Goal: Task Accomplishment & Management: Use online tool/utility

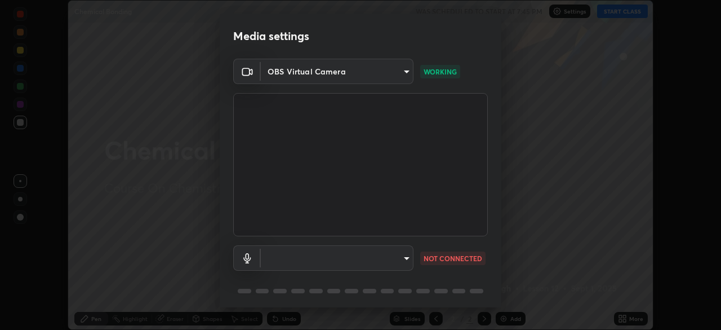
scroll to position [40, 0]
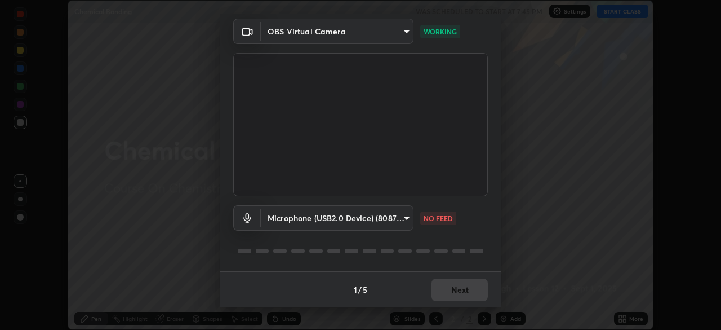
click at [400, 217] on body "Erase all Chemical Bonding WAS SCHEDULED TO START AT 7:45 PM Settings START CLA…" at bounding box center [360, 165] width 721 height 330
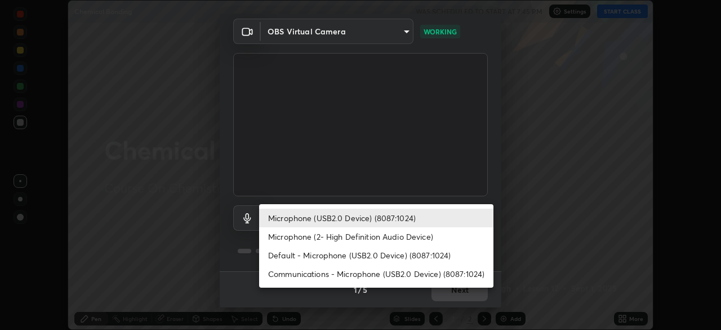
click at [394, 217] on li "Microphone (USB2.0 Device) (8087:1024)" at bounding box center [376, 217] width 234 height 19
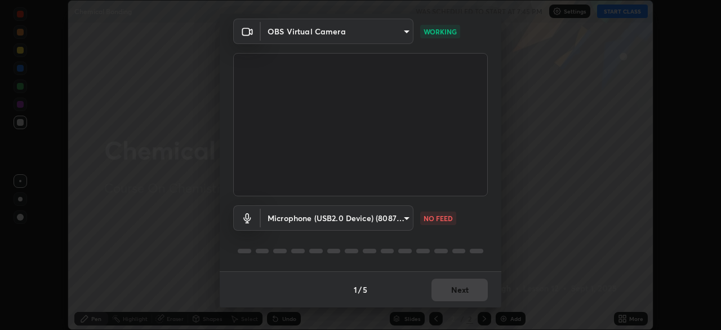
click at [453, 287] on div "1 / 5 Next" at bounding box center [361, 289] width 282 height 36
click at [450, 289] on div "1 / 5 Next" at bounding box center [361, 289] width 282 height 36
click at [452, 288] on div "1 / 5 Next" at bounding box center [361, 289] width 282 height 36
click at [403, 216] on body "Erase all Chemical Bonding WAS SCHEDULED TO START AT 7:45 PM Settings START CLA…" at bounding box center [360, 165] width 721 height 330
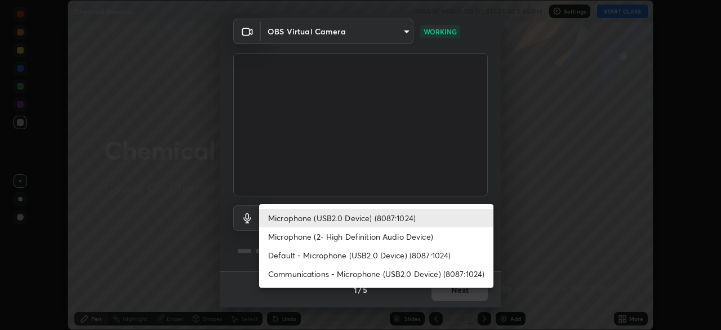
click at [402, 241] on li "Microphone (2- High Definition Audio Device)" at bounding box center [376, 236] width 234 height 19
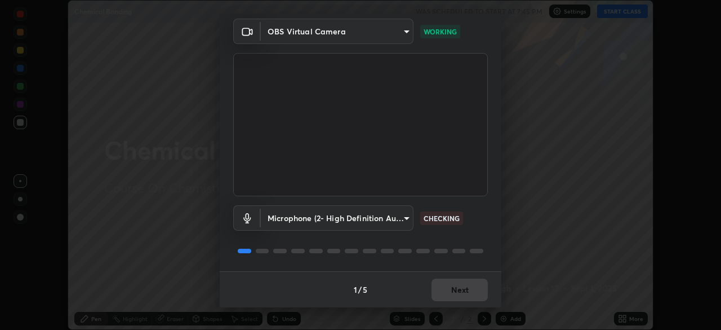
click at [400, 217] on body "Erase all Chemical Bonding WAS SCHEDULED TO START AT 7:45 PM Settings START CLA…" at bounding box center [360, 165] width 721 height 330
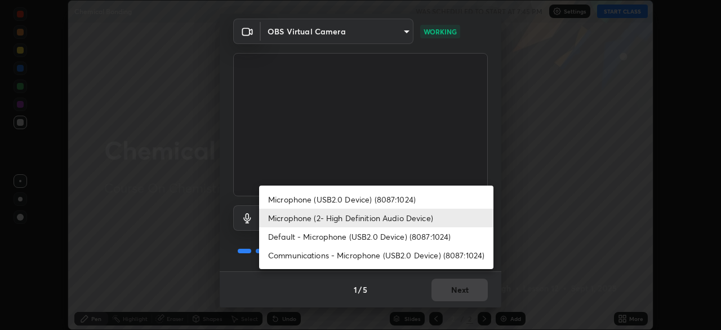
click at [391, 239] on li "Default - Microphone (USB2.0 Device) (8087:1024)" at bounding box center [376, 236] width 234 height 19
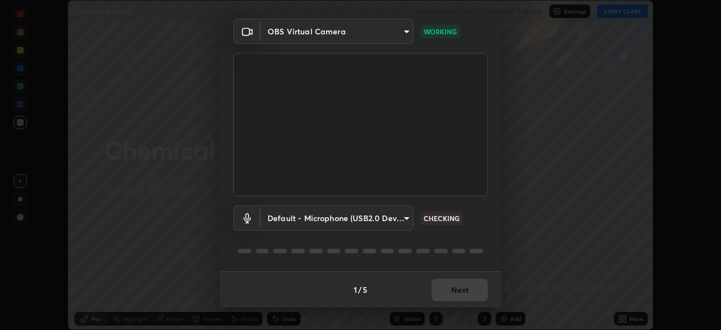
click at [403, 217] on body "Erase all Chemical Bonding WAS SCHEDULED TO START AT 7:45 PM Settings START CLA…" at bounding box center [360, 165] width 721 height 330
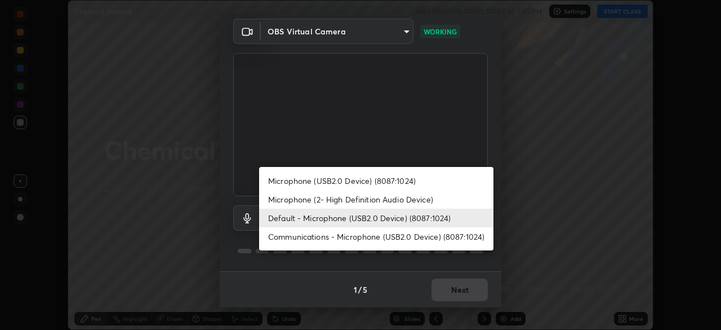
click at [399, 240] on li "Communications - Microphone (USB2.0 Device) (8087:1024)" at bounding box center [376, 236] width 234 height 19
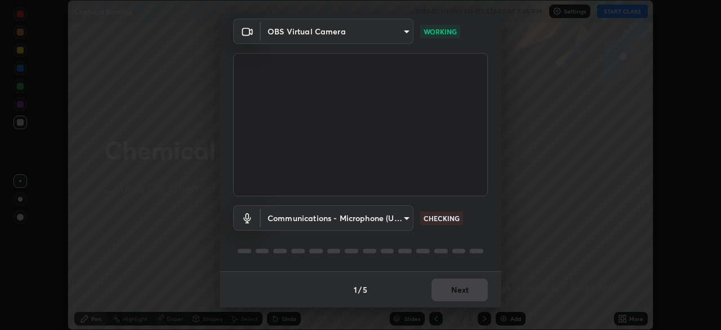
click at [407, 217] on body "Erase all Chemical Bonding WAS SCHEDULED TO START AT 7:45 PM Settings START CLA…" at bounding box center [360, 165] width 721 height 330
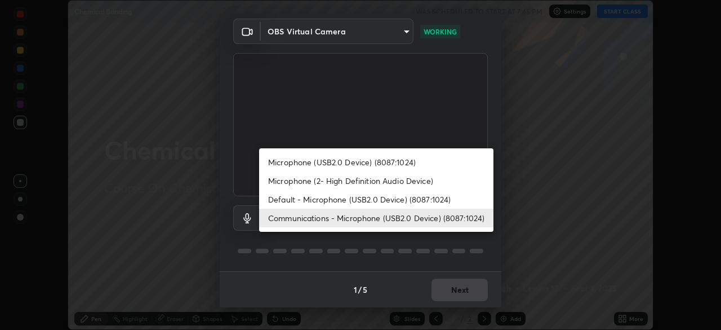
click at [409, 257] on div at bounding box center [360, 165] width 721 height 330
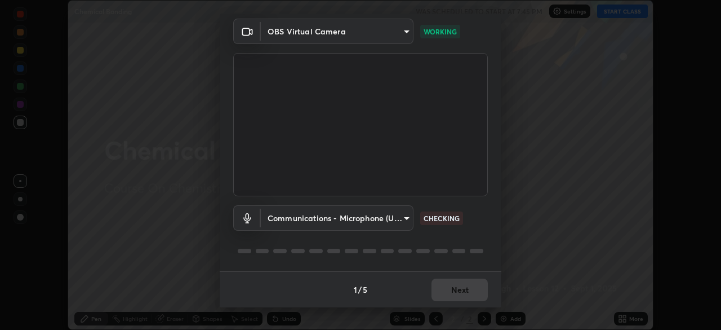
click at [407, 219] on body "Erase all Chemical Bonding WAS SCHEDULED TO START AT 7:45 PM Settings START CLA…" at bounding box center [360, 165] width 721 height 330
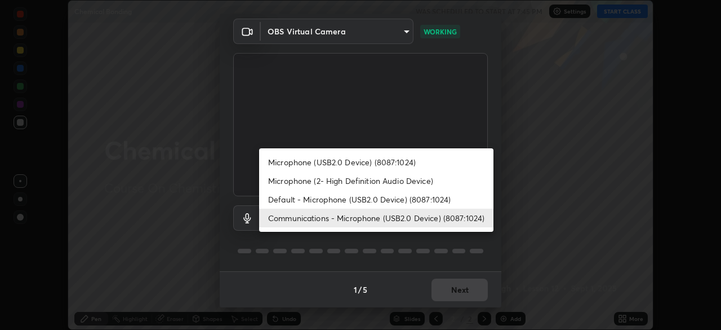
click at [411, 167] on li "Microphone (USB2.0 Device) (8087:1024)" at bounding box center [376, 162] width 234 height 19
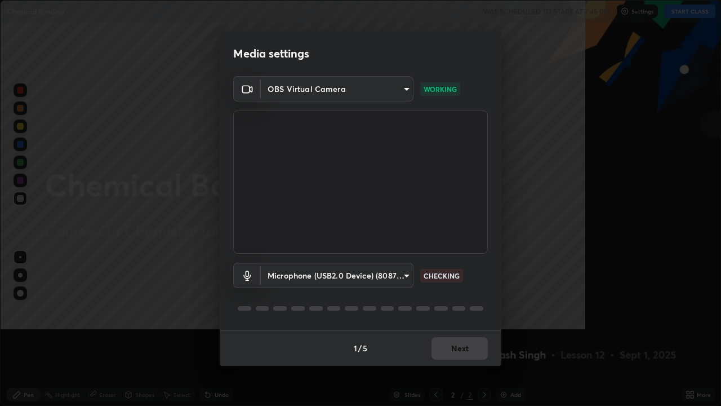
scroll to position [406, 721]
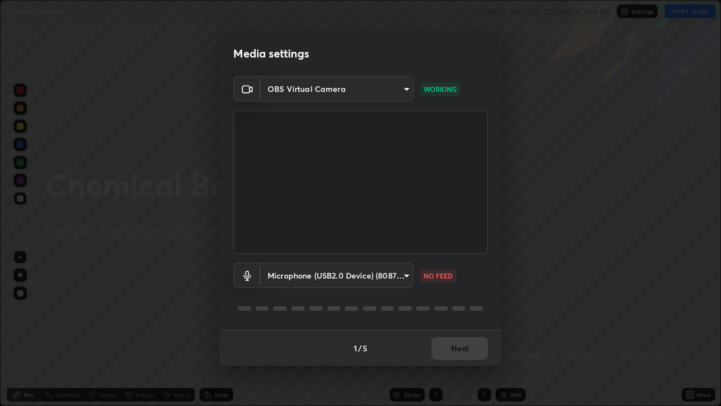
click at [438, 281] on div "NO FEED" at bounding box center [438, 276] width 36 height 14
click at [440, 282] on div "NO FEED" at bounding box center [438, 276] width 36 height 14
click at [440, 284] on div "Microphone (USB2.0 Device) (8087:1024) d5c56b32fc4999ef94e41afb97ee88625e503e5b…" at bounding box center [360, 274] width 255 height 25
click at [433, 276] on p "NO FEED" at bounding box center [438, 275] width 29 height 10
click at [433, 279] on p "NO FEED" at bounding box center [438, 275] width 29 height 10
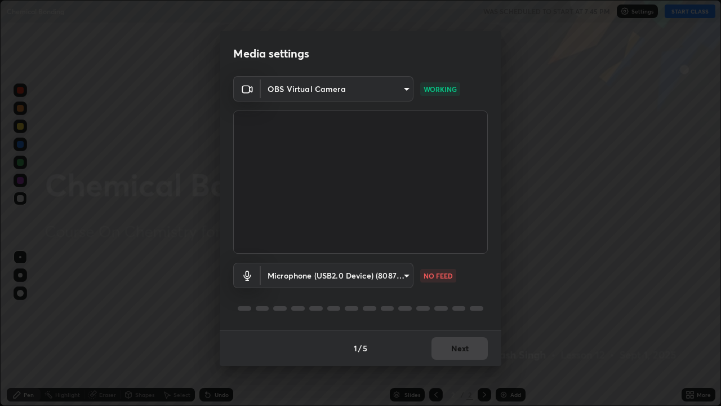
click at [436, 278] on p "NO FEED" at bounding box center [438, 275] width 29 height 10
click at [437, 278] on p "NO FEED" at bounding box center [438, 275] width 29 height 10
click at [437, 279] on p "NO FEED" at bounding box center [438, 275] width 29 height 10
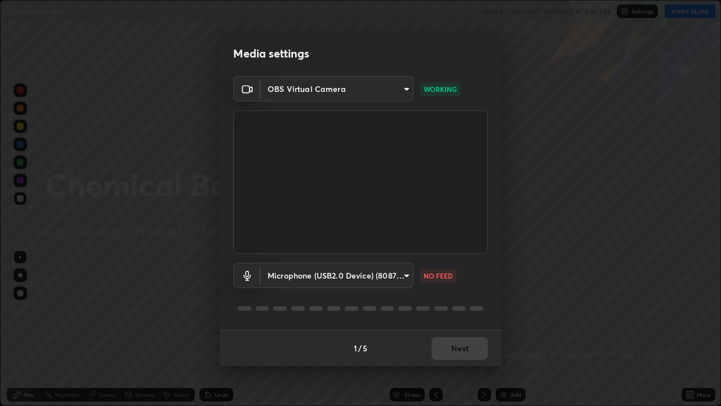
click at [437, 282] on div "Microphone (USB2.0 Device) (8087:1024) d5c56b32fc4999ef94e41afb97ee88625e503e5b…" at bounding box center [360, 274] width 255 height 25
click at [533, 329] on div "Media settings OBS Virtual Camera 3e0c590c1c4cc49c6b449f373750d9020c6d75e7a6db6…" at bounding box center [360, 203] width 721 height 406
click at [510, 329] on div "Media settings OBS Virtual Camera 3e0c590c1c4cc49c6b449f373750d9020c6d75e7a6db6…" at bounding box center [360, 203] width 721 height 406
click at [512, 329] on div "Media settings OBS Virtual Camera 3e0c590c1c4cc49c6b449f373750d9020c6d75e7a6db6…" at bounding box center [360, 203] width 721 height 406
click at [367, 329] on div "Media settings OBS Virtual Camera 3e0c590c1c4cc49c6b449f373750d9020c6d75e7a6db6…" at bounding box center [360, 203] width 721 height 406
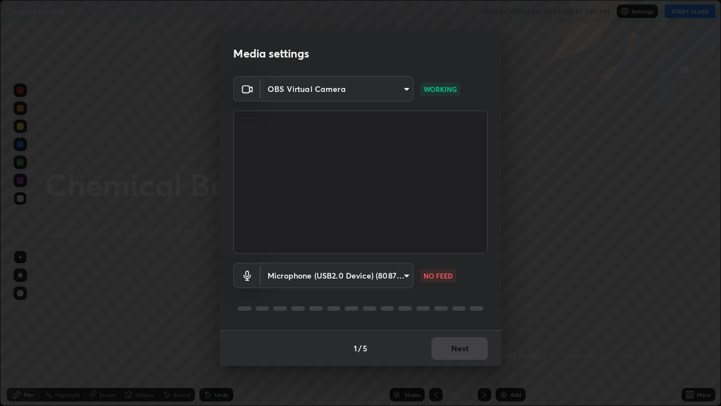
click at [379, 329] on div "1 / 5 Next" at bounding box center [361, 348] width 282 height 36
click at [382, 319] on div "Microphone (USB2.0 Device) (8087:1024) d5c56b32fc4999ef94e41afb97ee88625e503e5b…" at bounding box center [360, 290] width 255 height 75
click at [649, 287] on div "Media settings OBS Virtual Camera 3e0c590c1c4cc49c6b449f373750d9020c6d75e7a6db6…" at bounding box center [360, 203] width 721 height 406
click at [540, 87] on div "Media settings OBS Virtual Camera 3e0c590c1c4cc49c6b449f373750d9020c6d75e7a6db6…" at bounding box center [360, 203] width 721 height 406
click at [542, 86] on div "Media settings OBS Virtual Camera 3e0c590c1c4cc49c6b449f373750d9020c6d75e7a6db6…" at bounding box center [360, 203] width 721 height 406
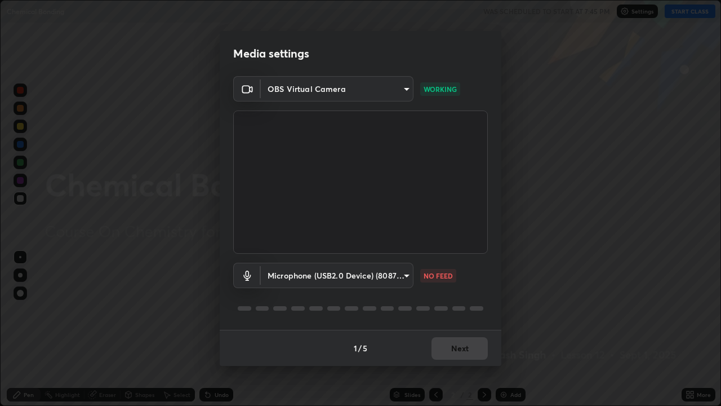
click at [482, 329] on div "Media settings OBS Virtual Camera 3e0c590c1c4cc49c6b449f373750d9020c6d75e7a6db6…" at bounding box center [360, 203] width 721 height 406
click at [455, 329] on div "1 / 5 Next" at bounding box center [361, 348] width 282 height 36
click at [460, 329] on div "1 / 5 Next" at bounding box center [361, 348] width 282 height 36
click at [394, 276] on body "Erase all Chemical Bonding WAS SCHEDULED TO START AT 7:45 PM Settings START CLA…" at bounding box center [360, 203] width 721 height 406
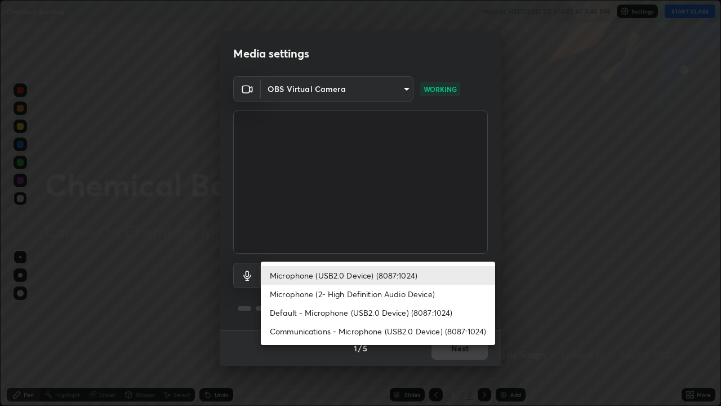
click at [379, 295] on li "Microphone (2- High Definition Audio Device)" at bounding box center [378, 293] width 234 height 19
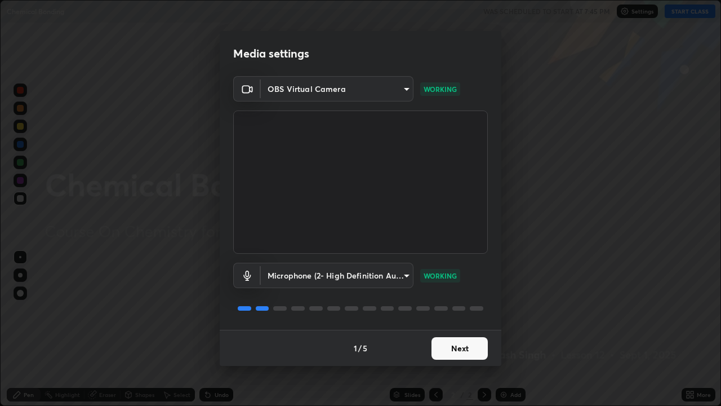
click at [386, 273] on body "Erase all Chemical Bonding WAS SCHEDULED TO START AT 7:45 PM Settings START CLA…" at bounding box center [360, 203] width 721 height 406
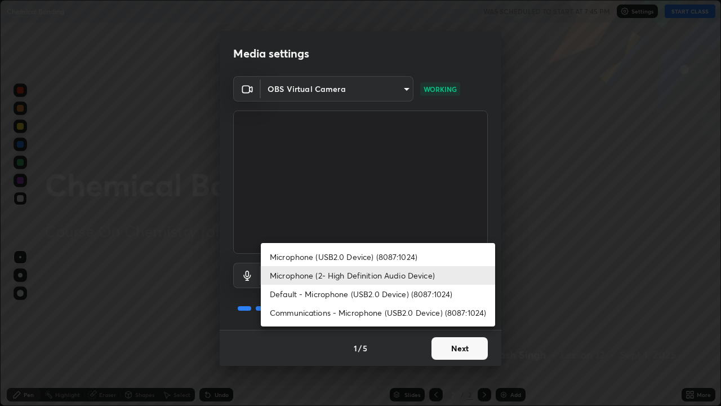
click at [339, 257] on li "Microphone (USB2.0 Device) (8087:1024)" at bounding box center [378, 256] width 234 height 19
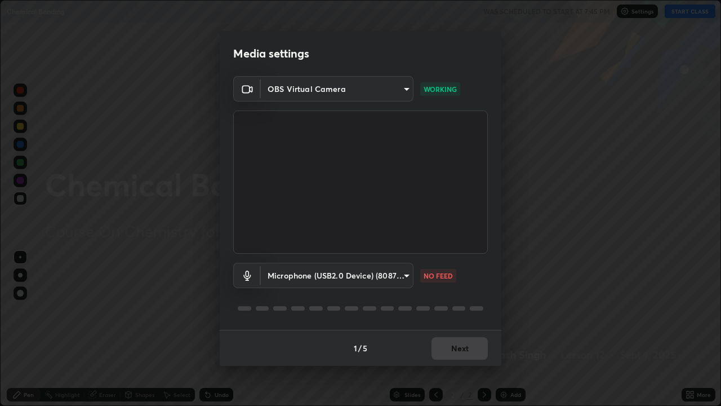
click at [346, 278] on body "Erase all Chemical Bonding WAS SCHEDULED TO START AT 7:45 PM Settings START CLA…" at bounding box center [360, 203] width 721 height 406
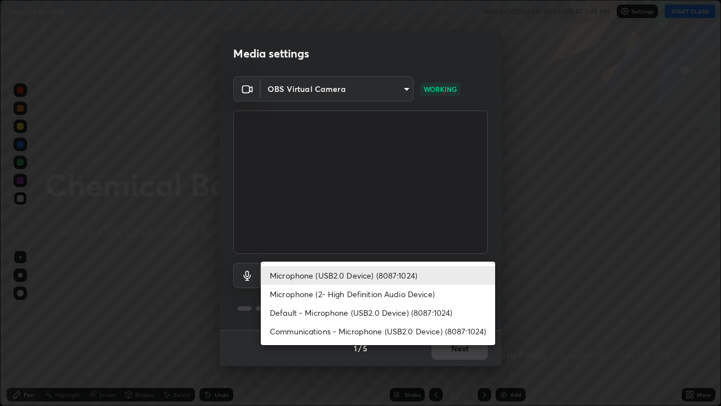
click at [325, 329] on li "Communications - Microphone (USB2.0 Device) (8087:1024)" at bounding box center [378, 331] width 234 height 19
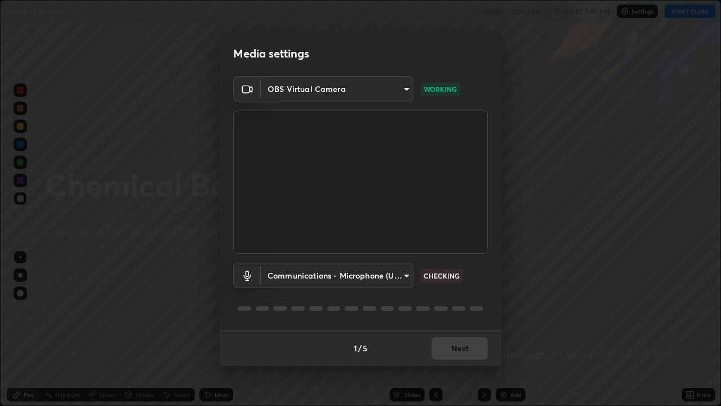
click at [367, 277] on body "Erase all Chemical Bonding WAS SCHEDULED TO START AT 7:45 PM Settings START CLA…" at bounding box center [360, 203] width 721 height 406
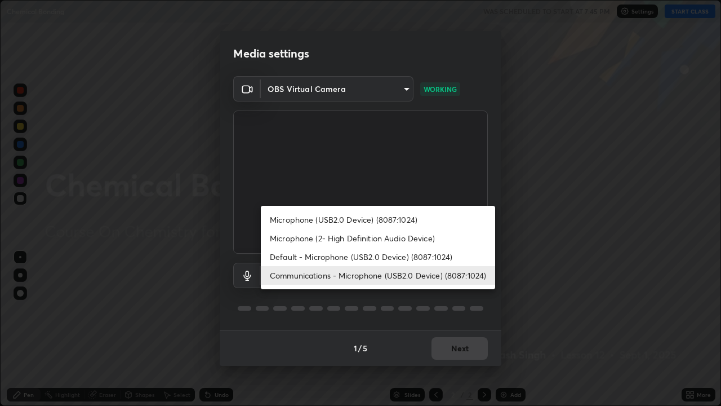
click at [331, 260] on li "Default - Microphone (USB2.0 Device) (8087:1024)" at bounding box center [378, 256] width 234 height 19
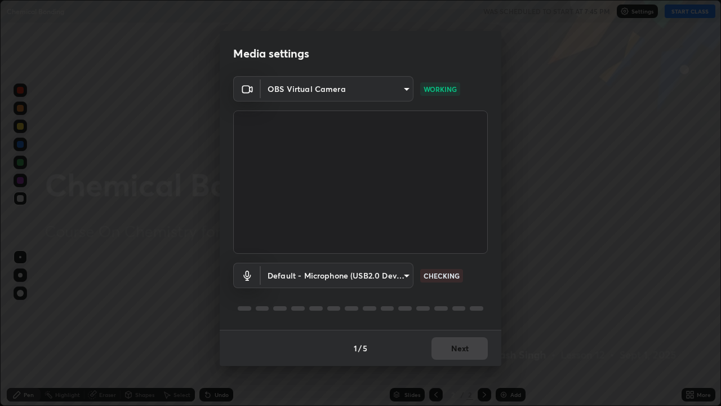
click at [462, 329] on div "1 / 5 Next" at bounding box center [361, 348] width 282 height 36
click at [537, 234] on div "Media settings OBS Virtual Camera 3e0c590c1c4cc49c6b449f373750d9020c6d75e7a6db6…" at bounding box center [360, 203] width 721 height 406
click at [545, 155] on div "Media settings OBS Virtual Camera 3e0c590c1c4cc49c6b449f373750d9020c6d75e7a6db6…" at bounding box center [360, 203] width 721 height 406
click at [638, 14] on div "Media settings OBS Virtual Camera 3e0c590c1c4cc49c6b449f373750d9020c6d75e7a6db6…" at bounding box center [360, 203] width 721 height 406
click at [710, 8] on div "Media settings OBS Virtual Camera 3e0c590c1c4cc49c6b449f373750d9020c6d75e7a6db6…" at bounding box center [360, 203] width 721 height 406
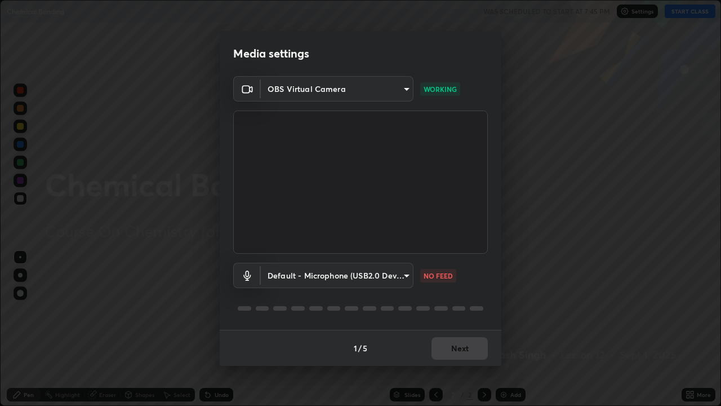
click at [207, 279] on div "Media settings OBS Virtual Camera 3e0c590c1c4cc49c6b449f373750d9020c6d75e7a6db6…" at bounding box center [360, 203] width 721 height 406
click at [197, 292] on div "Media settings OBS Virtual Camera 3e0c590c1c4cc49c6b449f373750d9020c6d75e7a6db6…" at bounding box center [360, 203] width 721 height 406
click at [562, 127] on div "Media settings OBS Virtual Camera 3e0c590c1c4cc49c6b449f373750d9020c6d75e7a6db6…" at bounding box center [360, 203] width 721 height 406
click at [583, 121] on div "Media settings OBS Virtual Camera 3e0c590c1c4cc49c6b449f373750d9020c6d75e7a6db6…" at bounding box center [360, 203] width 721 height 406
click at [596, 124] on div "Media settings OBS Virtual Camera 3e0c590c1c4cc49c6b449f373750d9020c6d75e7a6db6…" at bounding box center [360, 203] width 721 height 406
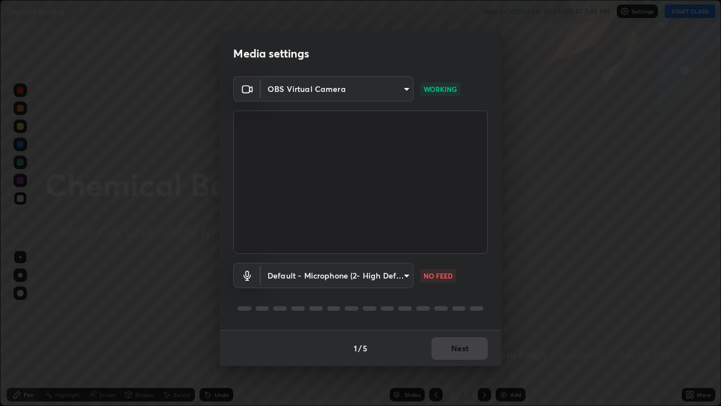
click at [404, 276] on body "Erase all Chemical Bonding WAS SCHEDULED TO START AT 7:45 PM Settings START CLA…" at bounding box center [360, 203] width 721 height 406
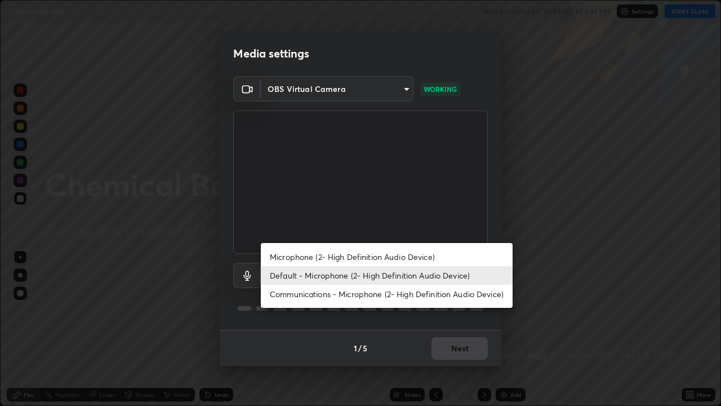
click at [399, 295] on li "Communications - Microphone (2- High Definition Audio Device)" at bounding box center [387, 293] width 252 height 19
type input "communications"
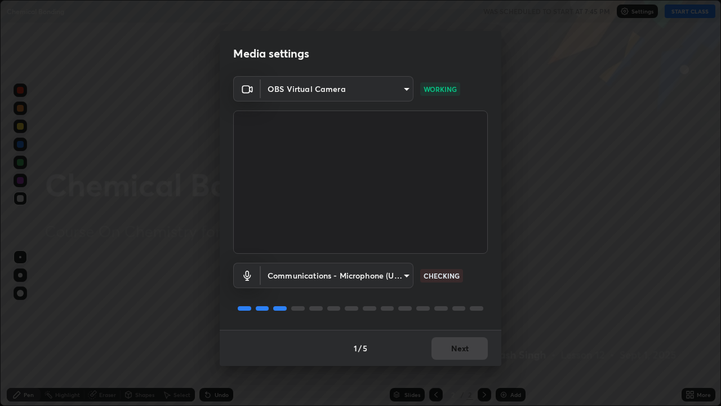
click at [463, 329] on div "1 / 5 Next" at bounding box center [361, 348] width 282 height 36
click at [455, 329] on button "Next" at bounding box center [459, 348] width 56 height 23
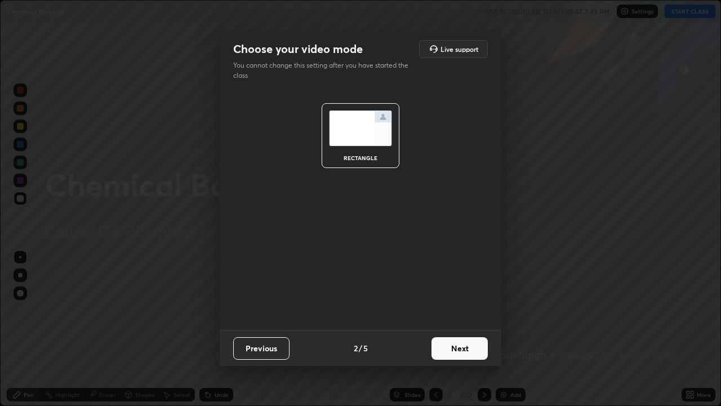
click at [457, 329] on button "Next" at bounding box center [459, 348] width 56 height 23
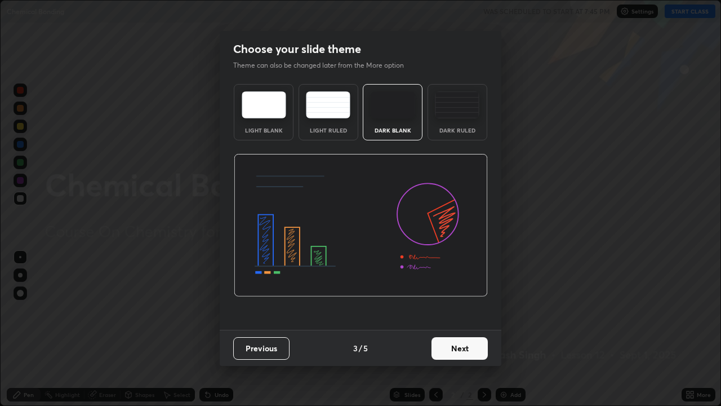
click at [462, 329] on button "Next" at bounding box center [459, 348] width 56 height 23
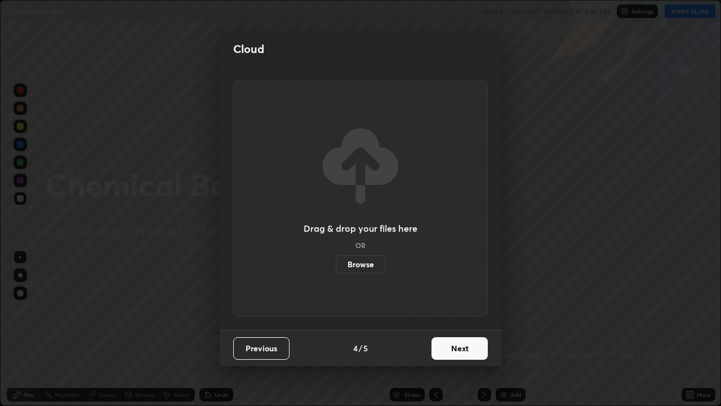
click at [459, 329] on button "Next" at bounding box center [459, 348] width 56 height 23
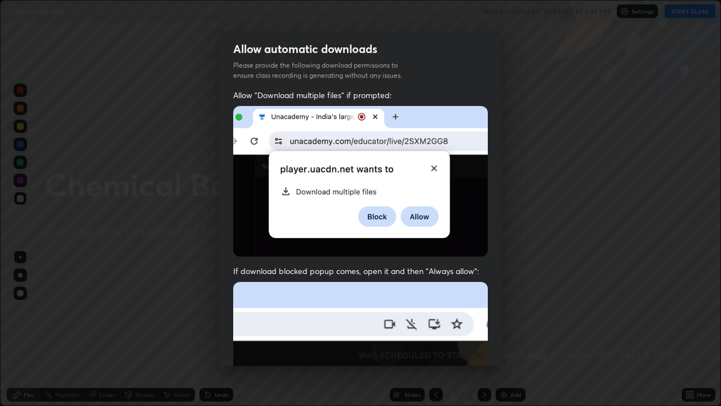
click at [456, 329] on img at bounding box center [360, 405] width 255 height 246
click at [461, 329] on img at bounding box center [360, 405] width 255 height 246
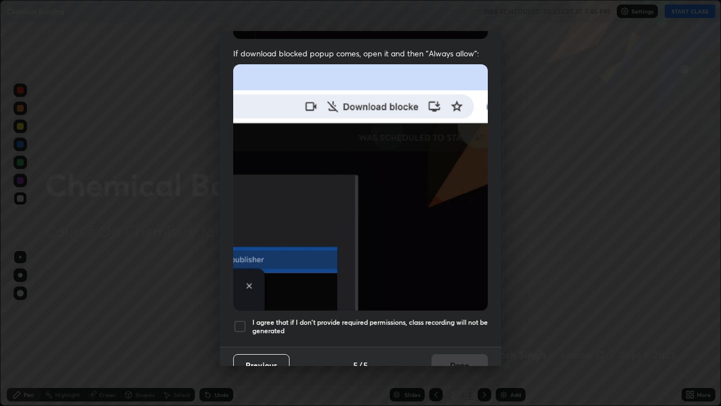
scroll to position [229, 0]
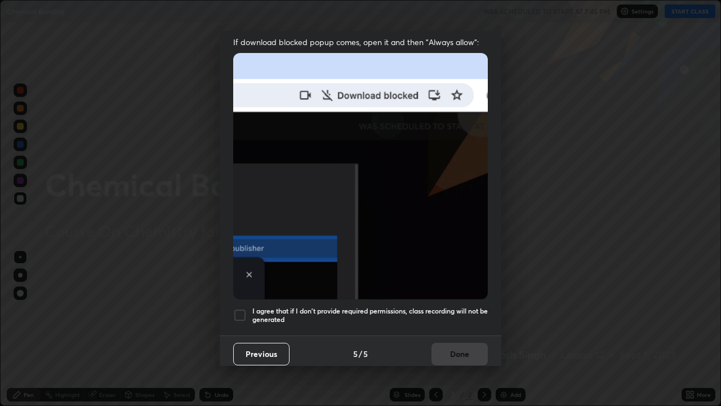
click at [240, 310] on div at bounding box center [240, 315] width 14 height 14
click at [460, 329] on button "Done" at bounding box center [459, 353] width 56 height 23
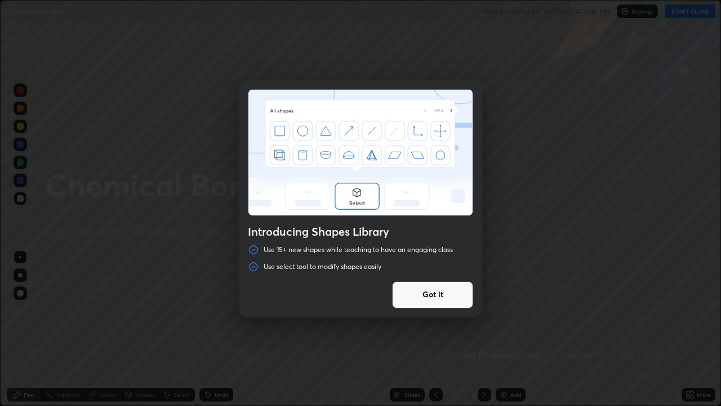
click at [426, 292] on button "Got it" at bounding box center [432, 294] width 81 height 27
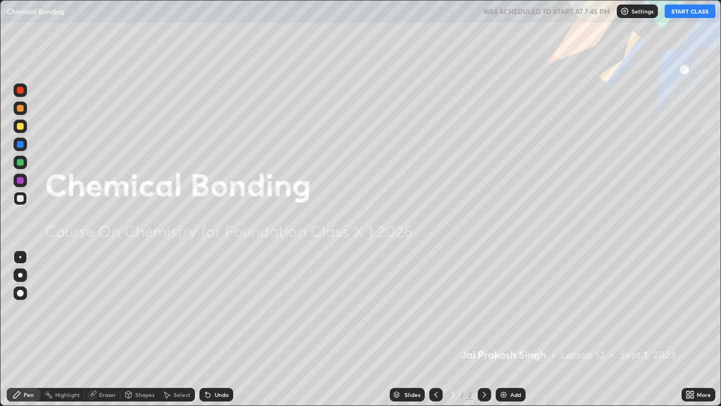
click at [505, 329] on div "Add" at bounding box center [511, 395] width 30 height 14
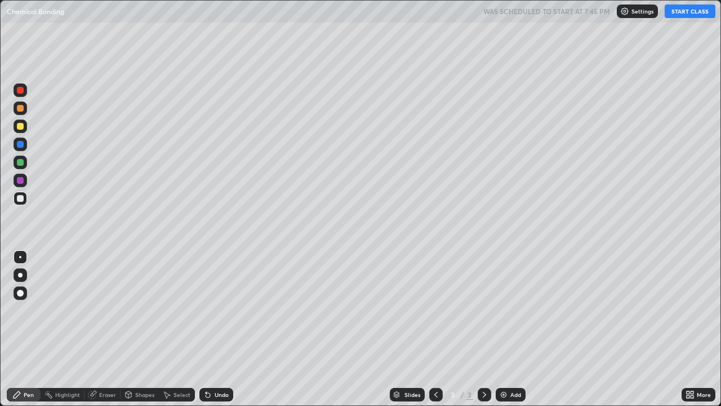
click at [504, 329] on img at bounding box center [503, 394] width 9 height 9
click at [506, 329] on img at bounding box center [503, 394] width 9 height 9
click at [505, 329] on img at bounding box center [503, 394] width 9 height 9
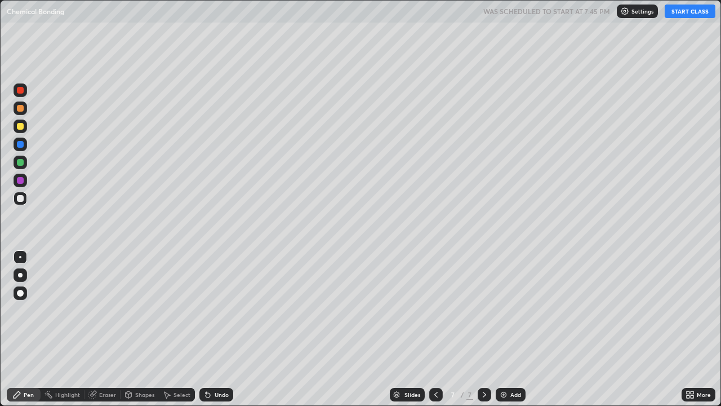
click at [507, 329] on div "Add" at bounding box center [511, 395] width 30 height 14
click at [506, 329] on img at bounding box center [503, 394] width 9 height 9
click at [510, 329] on div "Add" at bounding box center [515, 394] width 11 height 6
click at [437, 329] on icon at bounding box center [435, 394] width 9 height 9
click at [433, 329] on div at bounding box center [436, 395] width 14 height 14
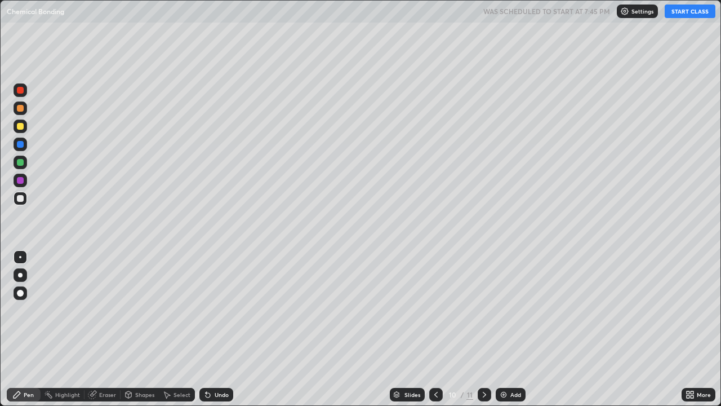
click at [434, 329] on icon at bounding box center [435, 394] width 9 height 9
click at [435, 329] on icon at bounding box center [435, 394] width 9 height 9
click at [434, 329] on icon at bounding box center [435, 394] width 3 height 6
click at [433, 329] on icon at bounding box center [435, 394] width 9 height 9
click at [434, 329] on icon at bounding box center [435, 394] width 9 height 9
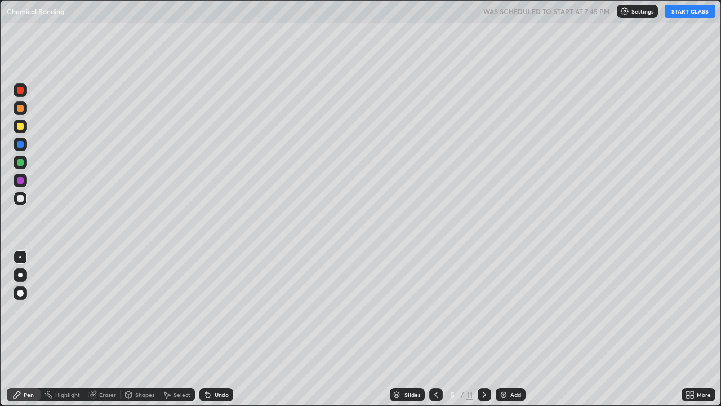
click at [433, 329] on icon at bounding box center [435, 394] width 9 height 9
click at [435, 329] on icon at bounding box center [435, 394] width 9 height 9
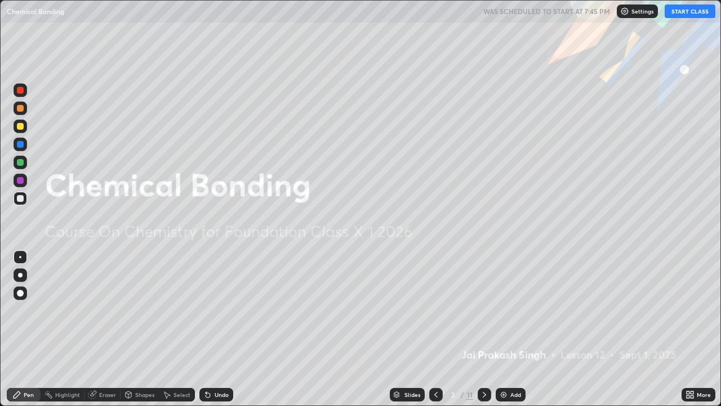
click at [488, 329] on div at bounding box center [485, 395] width 14 height 14
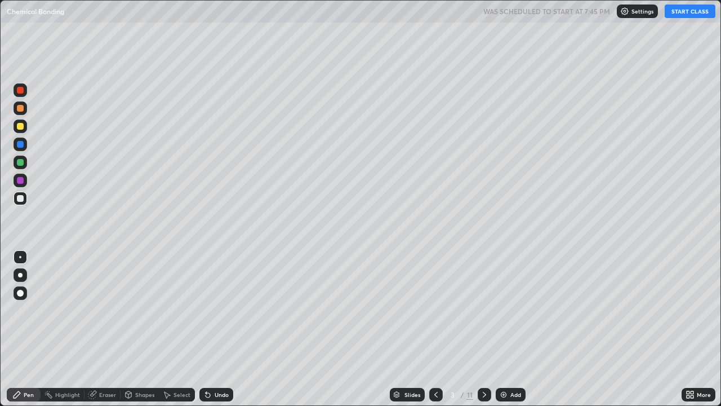
click at [687, 14] on button "START CLASS" at bounding box center [690, 12] width 51 height 14
click at [103, 329] on div "Eraser" at bounding box center [102, 395] width 36 height 14
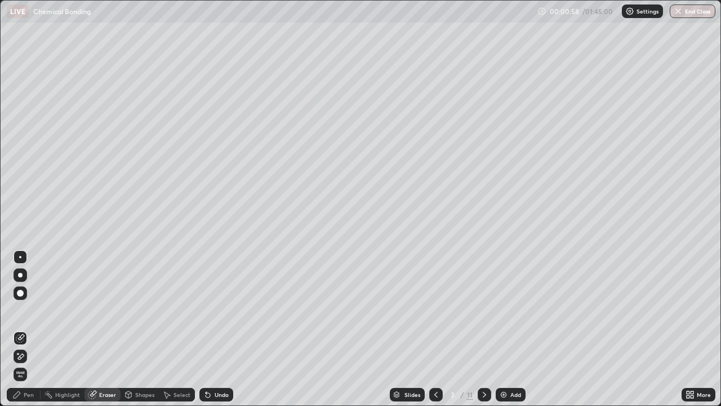
click at [29, 329] on div "Pen" at bounding box center [29, 394] width 10 height 6
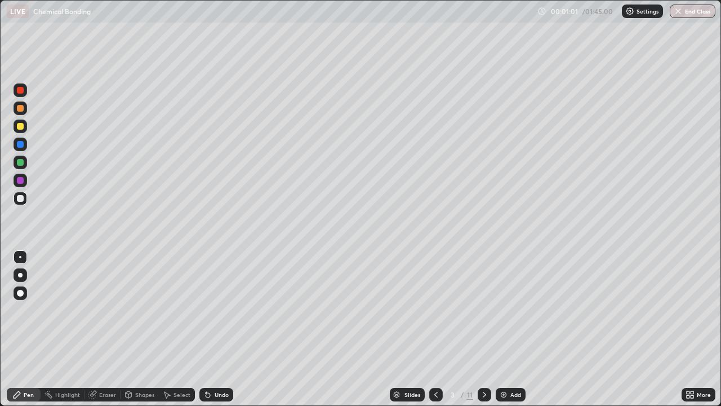
click at [91, 329] on icon at bounding box center [91, 394] width 7 height 7
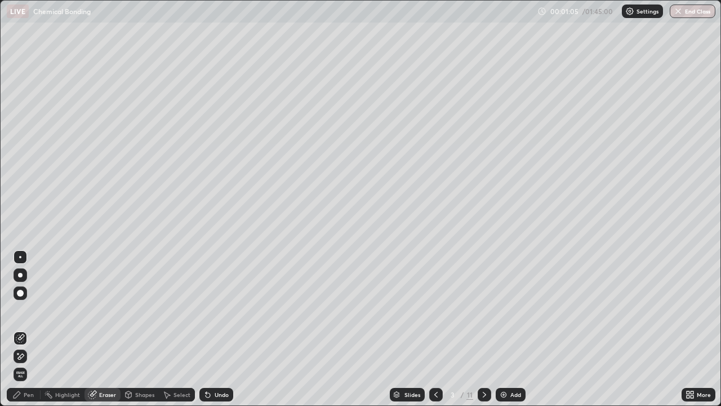
click at [33, 329] on div "Pen" at bounding box center [24, 395] width 34 height 14
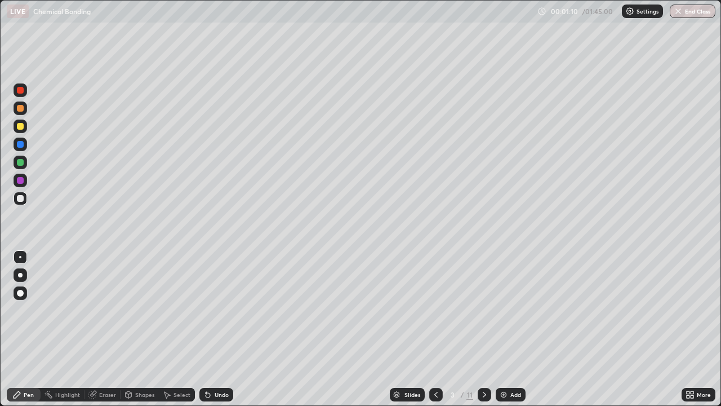
click at [101, 329] on div "Eraser" at bounding box center [107, 394] width 17 height 6
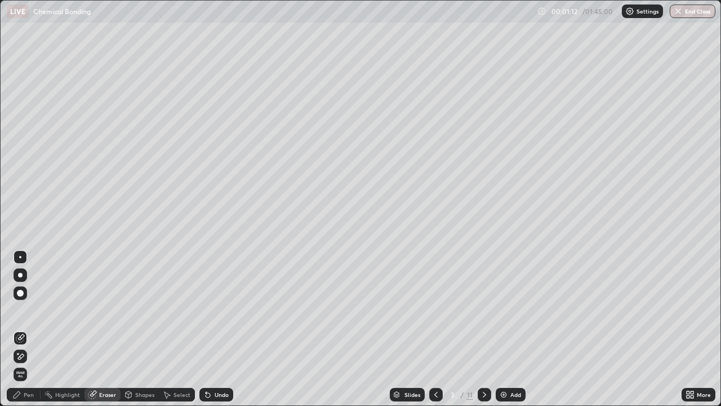
click at [34, 329] on div "Pen" at bounding box center [24, 395] width 34 height 14
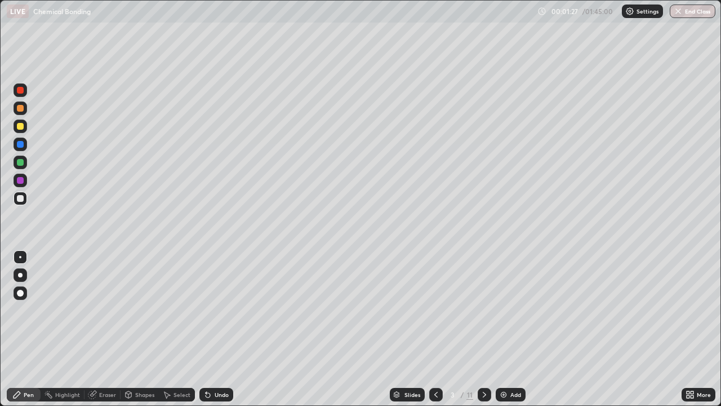
click at [109, 329] on div "Eraser" at bounding box center [107, 394] width 17 height 6
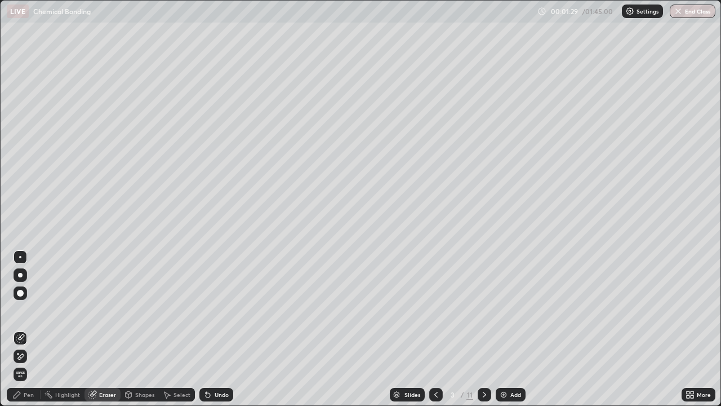
click at [29, 329] on div "Pen" at bounding box center [24, 395] width 34 height 14
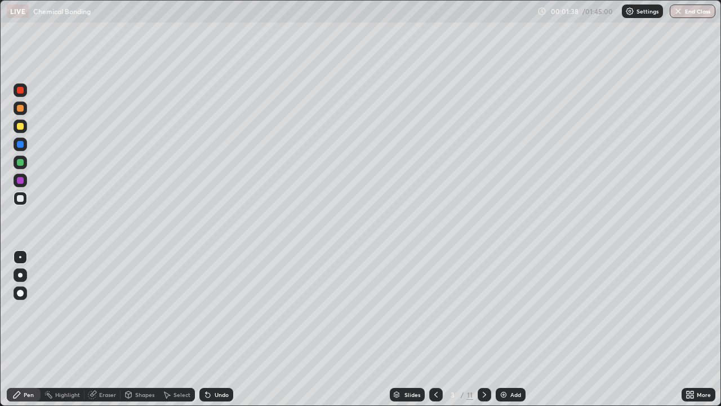
click at [105, 329] on div "Eraser" at bounding box center [107, 394] width 17 height 6
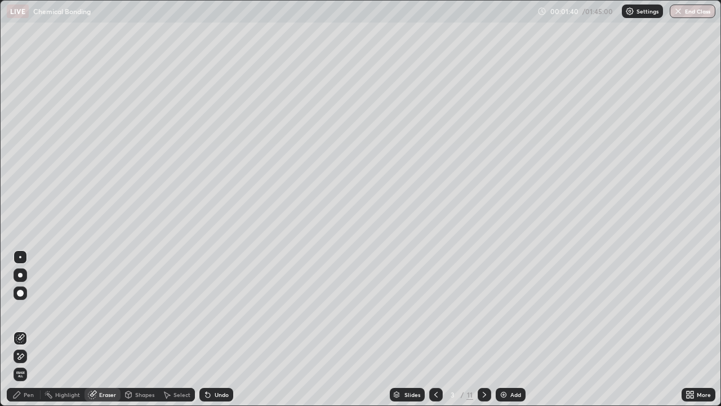
click at [26, 329] on div "Pen" at bounding box center [24, 395] width 34 height 14
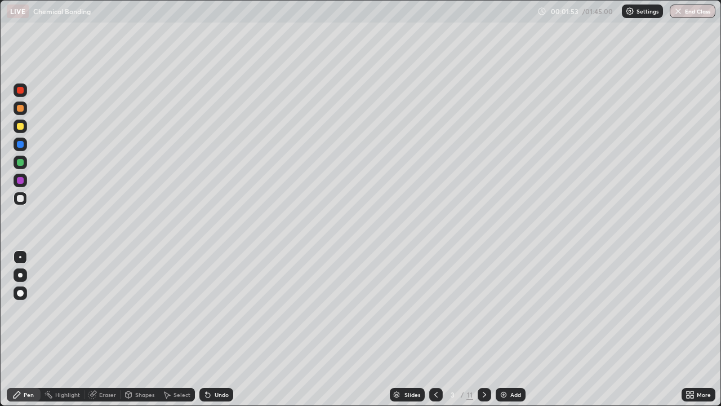
click at [22, 127] on div at bounding box center [20, 126] width 7 height 7
click at [484, 329] on icon at bounding box center [484, 394] width 9 height 9
click at [19, 329] on div "Pen" at bounding box center [24, 395] width 34 height 14
click at [19, 199] on div at bounding box center [20, 198] width 7 height 7
click at [100, 329] on div "Eraser" at bounding box center [102, 395] width 36 height 14
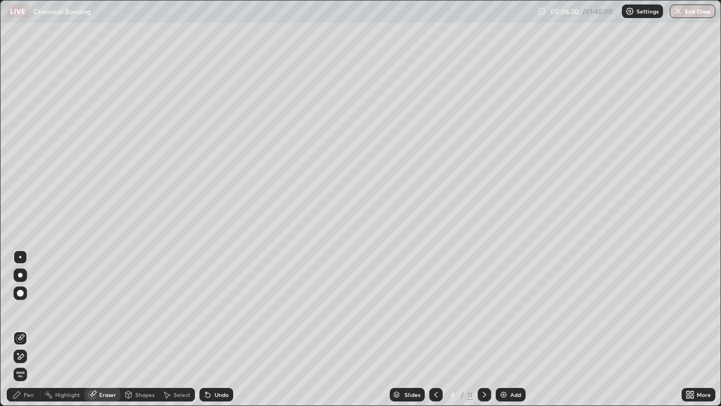
click at [30, 329] on div "Pen" at bounding box center [29, 394] width 10 height 6
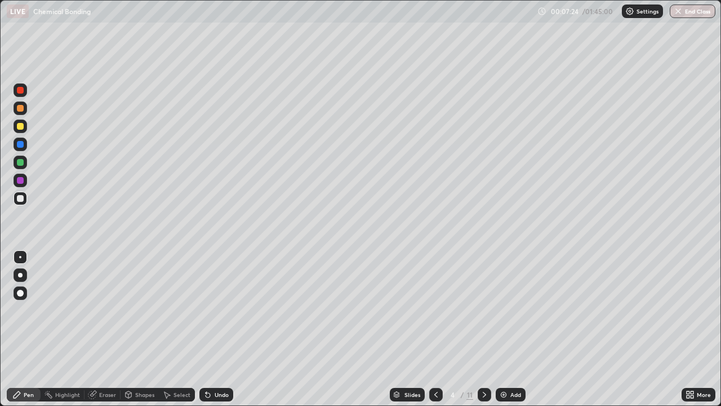
click at [97, 329] on div "Eraser" at bounding box center [102, 395] width 36 height 14
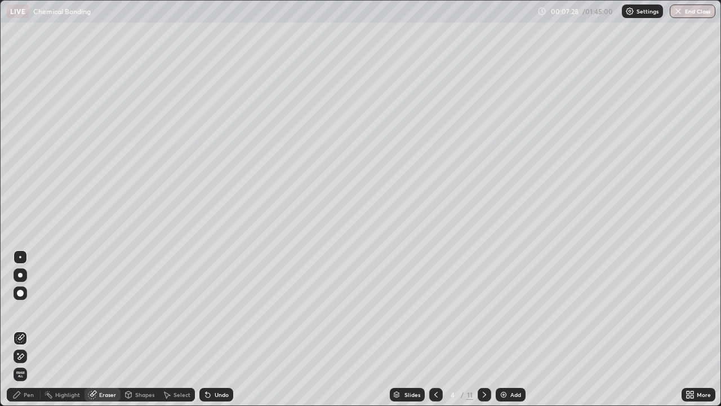
click at [17, 329] on icon at bounding box center [16, 394] width 9 height 9
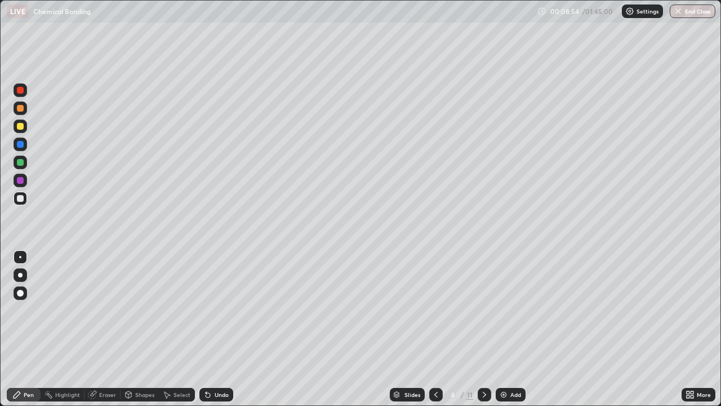
click at [23, 123] on div at bounding box center [20, 126] width 7 height 7
click at [20, 145] on div at bounding box center [20, 144] width 7 height 7
click at [20, 126] on div at bounding box center [20, 126] width 7 height 7
click at [483, 329] on icon at bounding box center [484, 394] width 9 height 9
click at [424, 329] on div "Slides" at bounding box center [407, 395] width 35 height 14
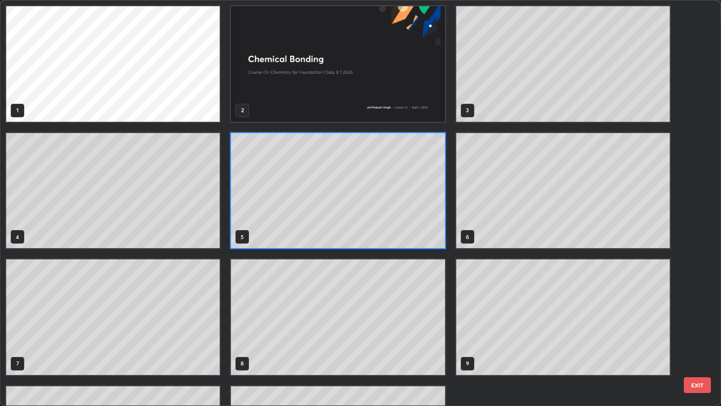
scroll to position [401, 714]
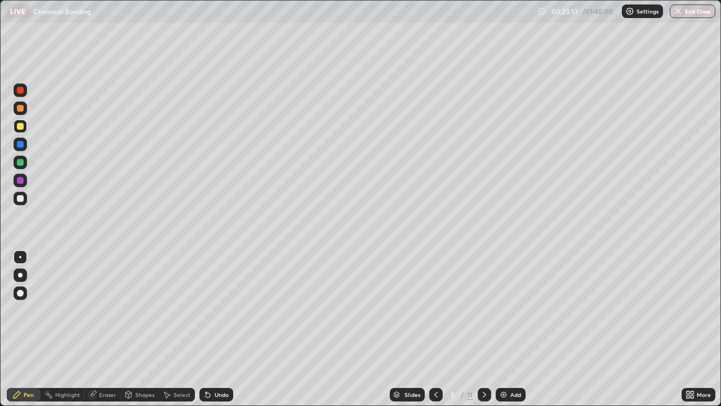
click at [478, 329] on div at bounding box center [485, 395] width 14 height 14
click at [421, 329] on div "Slides" at bounding box center [407, 395] width 35 height 14
click at [483, 329] on icon at bounding box center [484, 394] width 9 height 9
click at [435, 329] on icon at bounding box center [435, 394] width 9 height 9
click at [482, 329] on icon at bounding box center [484, 394] width 9 height 9
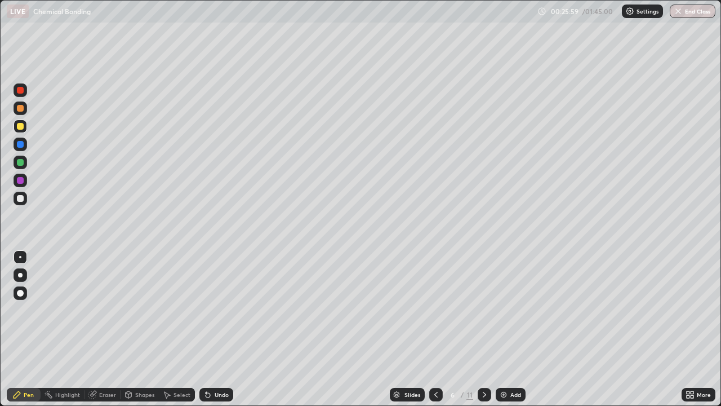
click at [107, 329] on div "Eraser" at bounding box center [107, 394] width 17 height 6
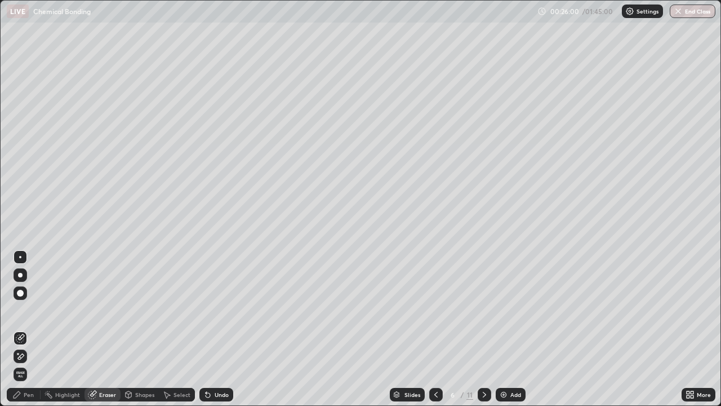
click at [29, 329] on div "Pen" at bounding box center [24, 395] width 34 height 14
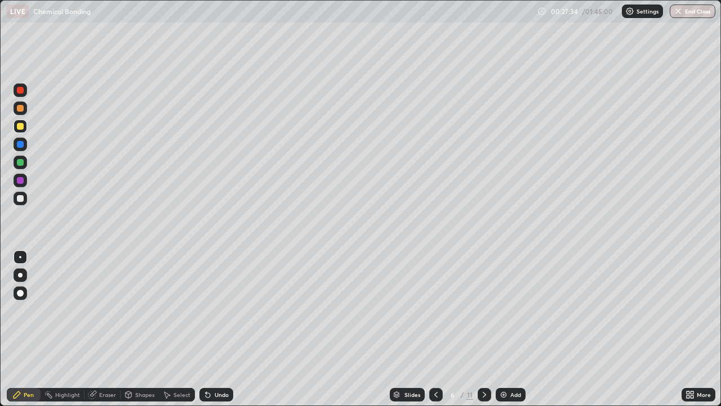
click at [435, 329] on icon at bounding box center [435, 394] width 9 height 9
click at [483, 329] on icon at bounding box center [484, 394] width 9 height 9
click at [439, 329] on icon at bounding box center [435, 394] width 9 height 9
click at [434, 329] on icon at bounding box center [435, 394] width 9 height 9
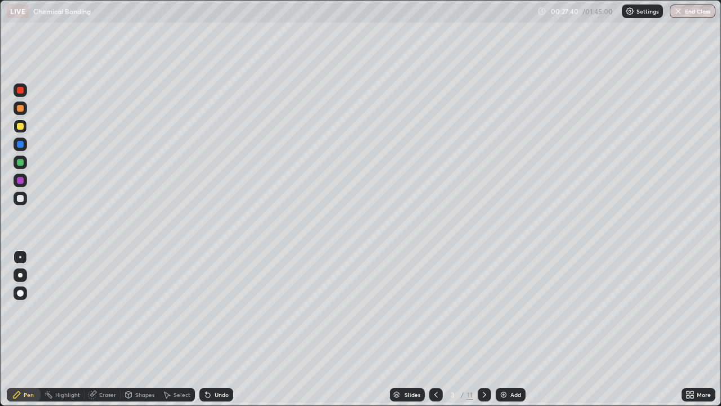
click at [435, 329] on icon at bounding box center [435, 394] width 9 height 9
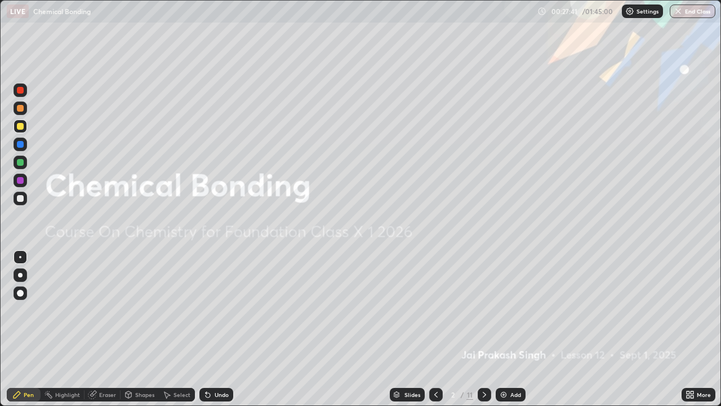
click at [483, 329] on icon at bounding box center [484, 394] width 3 height 6
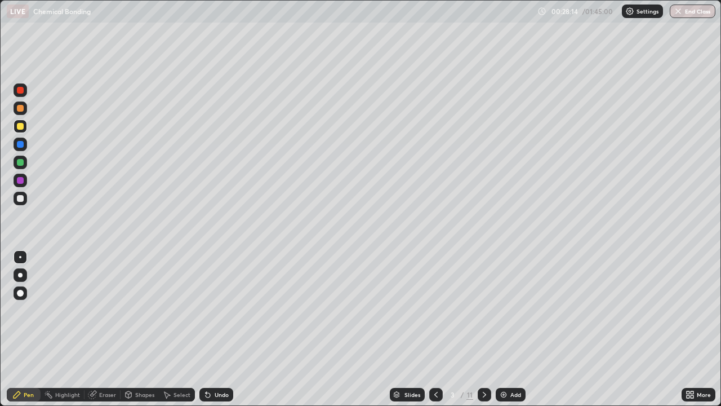
click at [480, 329] on icon at bounding box center [484, 394] width 9 height 9
click at [483, 329] on icon at bounding box center [484, 394] width 9 height 9
click at [140, 329] on div "Shapes" at bounding box center [144, 394] width 19 height 6
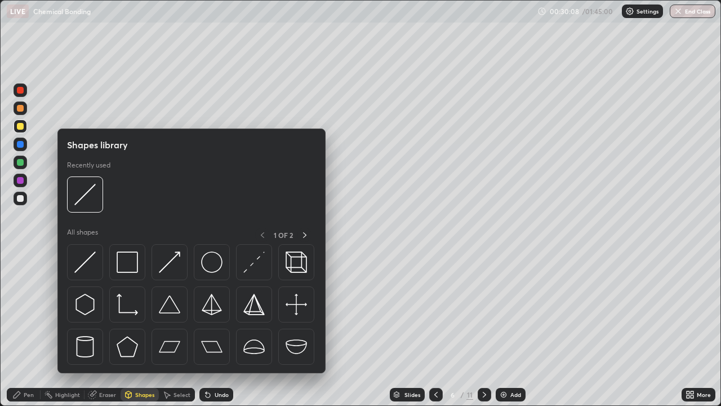
click at [105, 329] on div "Eraser" at bounding box center [107, 394] width 17 height 6
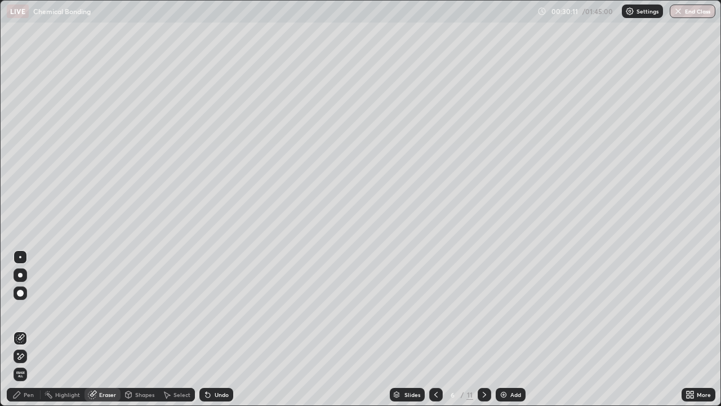
click at [31, 329] on div "Pen" at bounding box center [24, 395] width 34 height 14
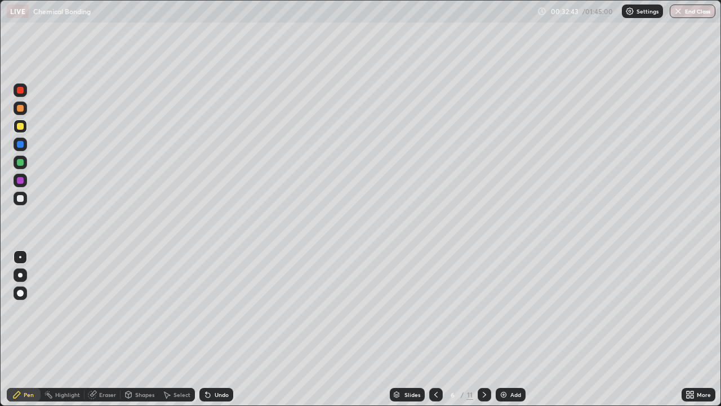
click at [482, 329] on div at bounding box center [485, 395] width 14 height 14
click at [101, 329] on div "Eraser" at bounding box center [107, 394] width 17 height 6
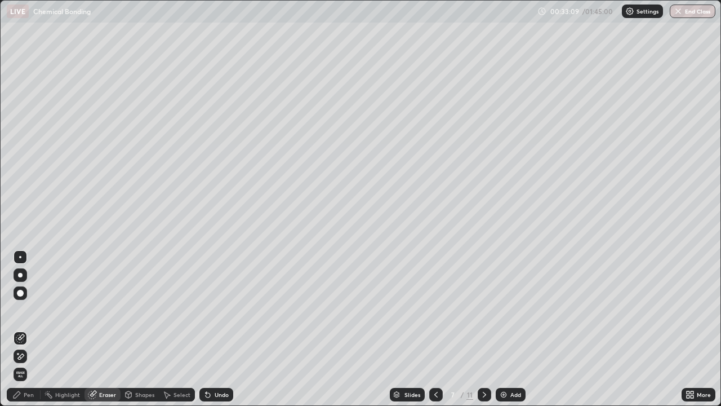
click at [35, 329] on div "Pen" at bounding box center [24, 395] width 34 height 14
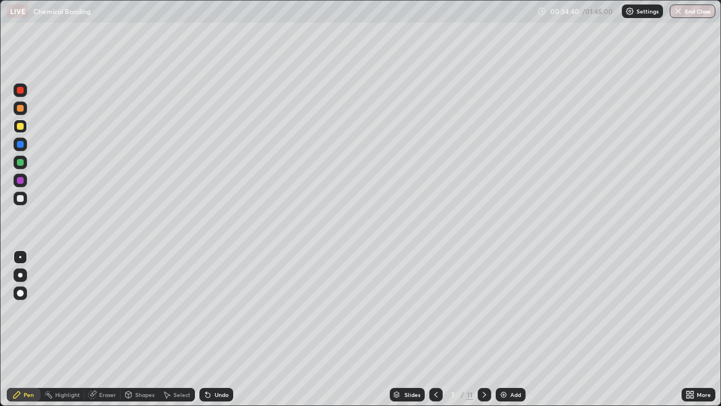
click at [23, 199] on div at bounding box center [20, 198] width 7 height 7
click at [482, 329] on icon at bounding box center [484, 394] width 9 height 9
click at [20, 128] on div at bounding box center [20, 126] width 7 height 7
click at [99, 329] on div "Eraser" at bounding box center [107, 394] width 17 height 6
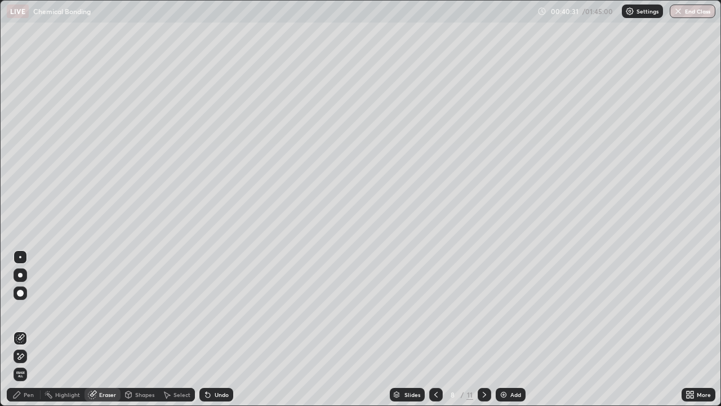
click at [29, 329] on div "Pen" at bounding box center [29, 394] width 10 height 6
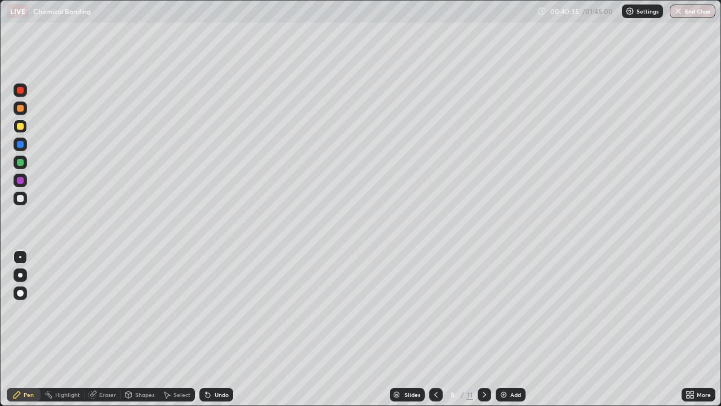
click at [97, 329] on div "Eraser" at bounding box center [102, 395] width 36 height 14
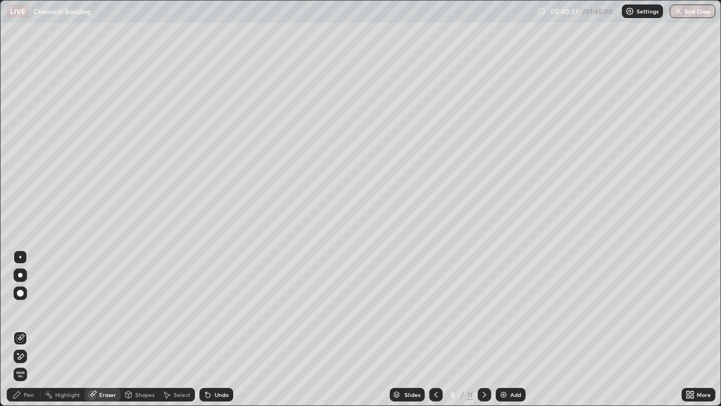
click at [28, 329] on div "Pen" at bounding box center [29, 394] width 10 height 6
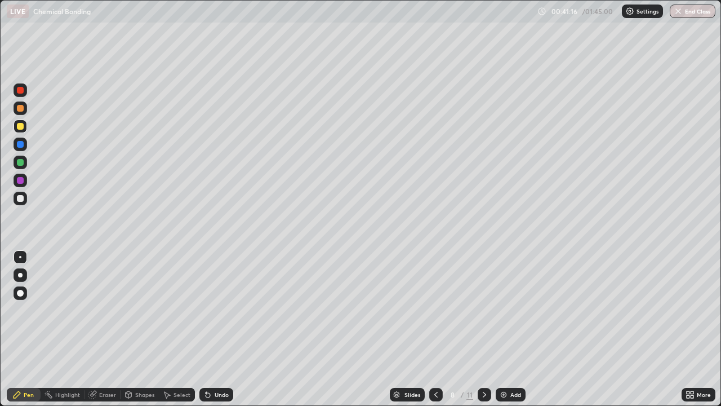
click at [342, 329] on div "Slides 8 / 11 Add" at bounding box center [457, 394] width 448 height 23
click at [96, 329] on div "Eraser" at bounding box center [102, 395] width 36 height 14
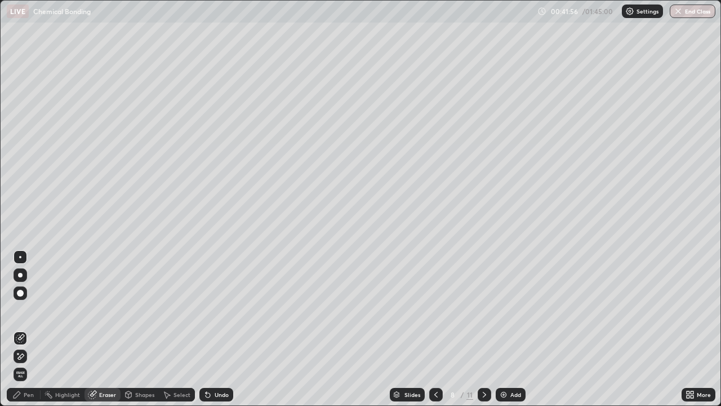
click at [31, 329] on div "Pen" at bounding box center [29, 394] width 10 height 6
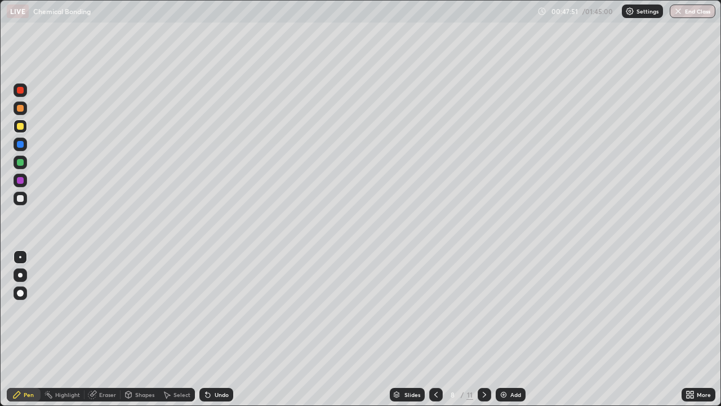
click at [480, 329] on div at bounding box center [485, 395] width 14 height 14
click at [18, 201] on div at bounding box center [20, 198] width 7 height 7
click at [483, 329] on icon at bounding box center [484, 394] width 9 height 9
click at [104, 329] on div "Eraser" at bounding box center [107, 394] width 17 height 6
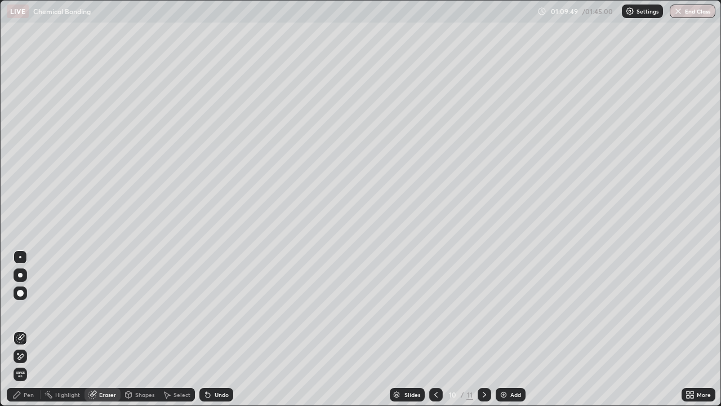
click at [23, 329] on div "Pen" at bounding box center [24, 395] width 34 height 14
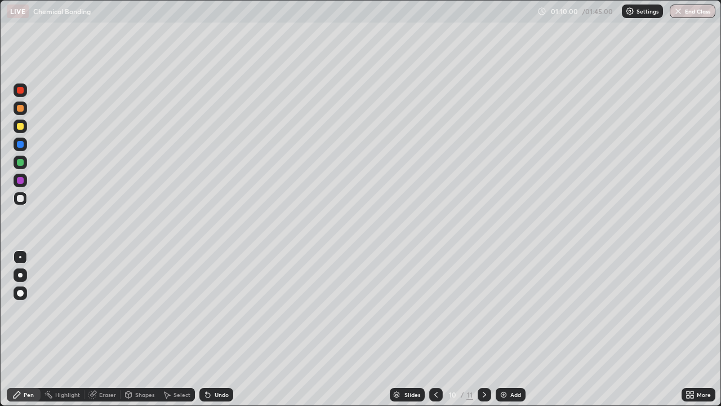
click at [104, 329] on div "Eraser" at bounding box center [107, 394] width 17 height 6
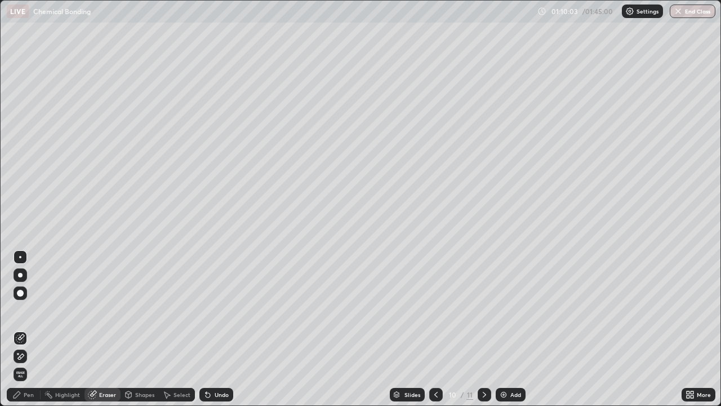
click at [29, 329] on div "Pen" at bounding box center [24, 395] width 34 height 14
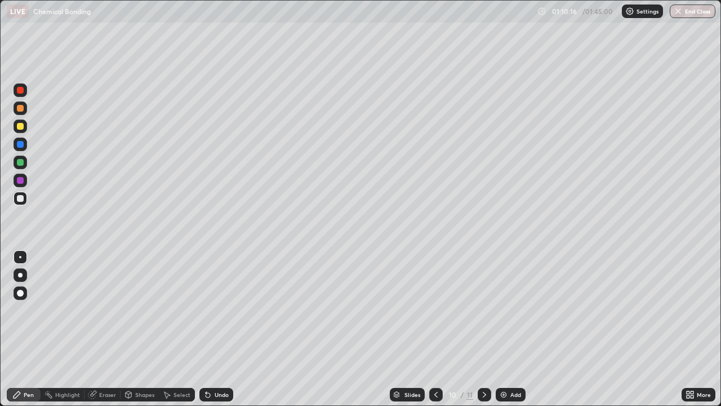
click at [66, 329] on div "Highlight" at bounding box center [67, 394] width 25 height 6
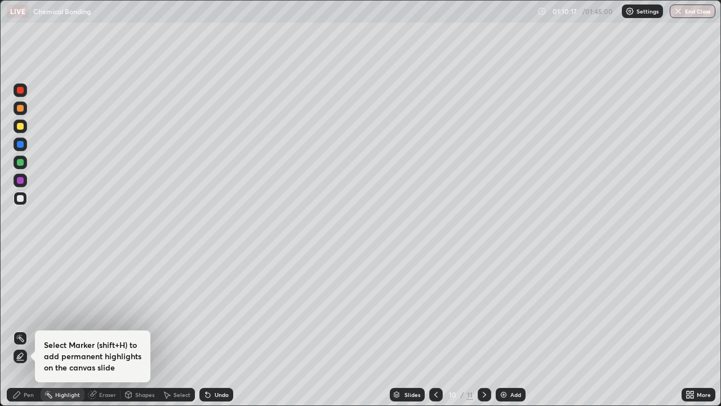
click at [99, 329] on div "Eraser" at bounding box center [107, 394] width 17 height 6
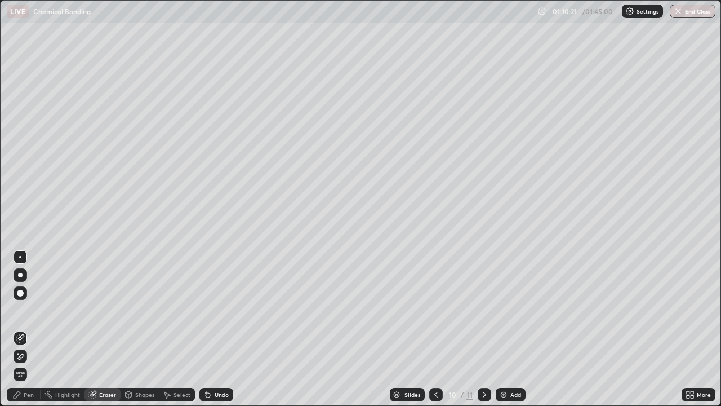
click at [25, 329] on div "Pen" at bounding box center [29, 394] width 10 height 6
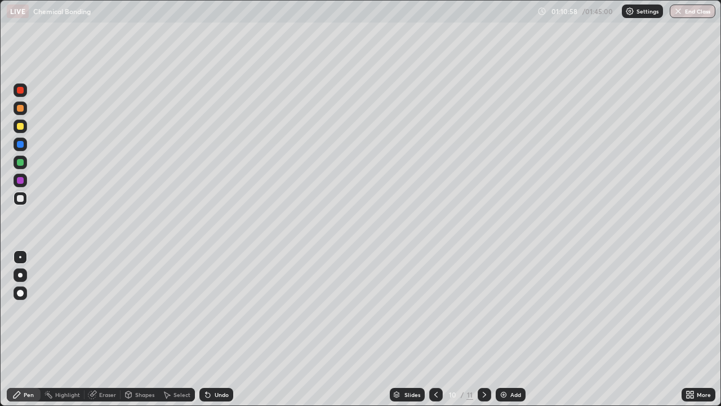
click at [100, 329] on div "Eraser" at bounding box center [107, 394] width 17 height 6
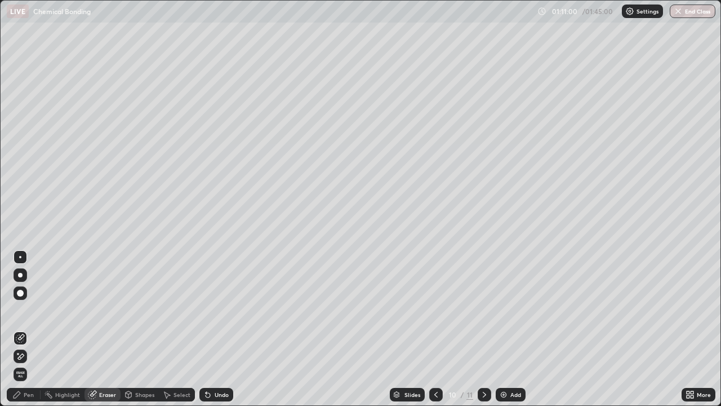
click at [28, 329] on div "Pen" at bounding box center [29, 394] width 10 height 6
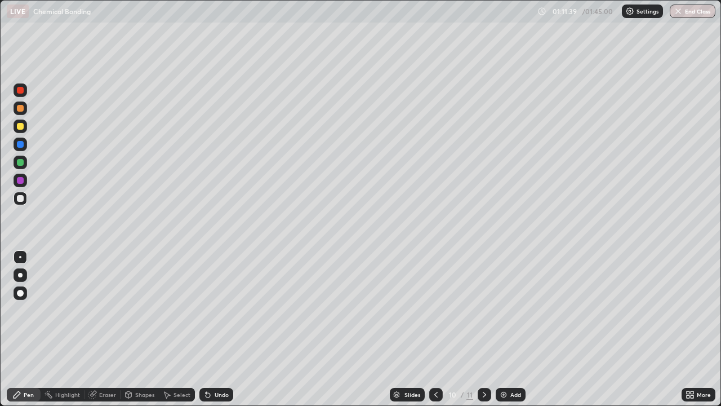
click at [133, 329] on div "Shapes" at bounding box center [140, 395] width 38 height 14
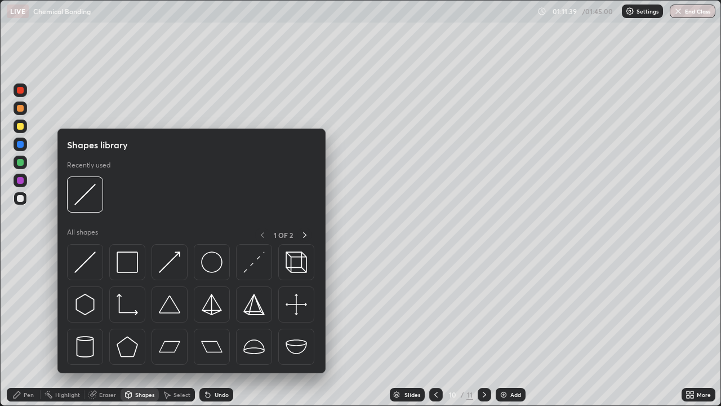
click at [108, 329] on div "Eraser" at bounding box center [102, 395] width 36 height 14
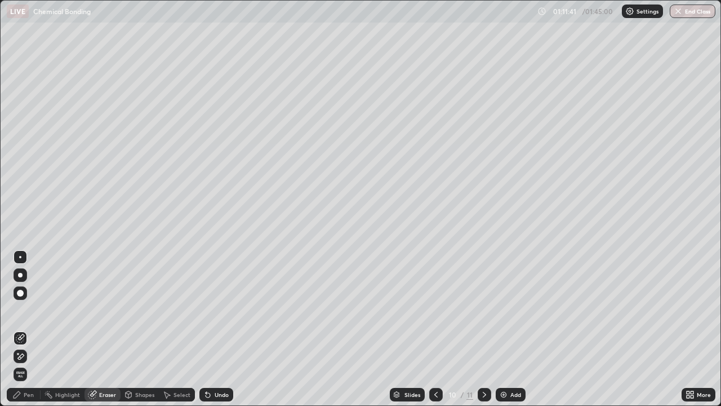
click at [27, 329] on div "Pen" at bounding box center [29, 394] width 10 height 6
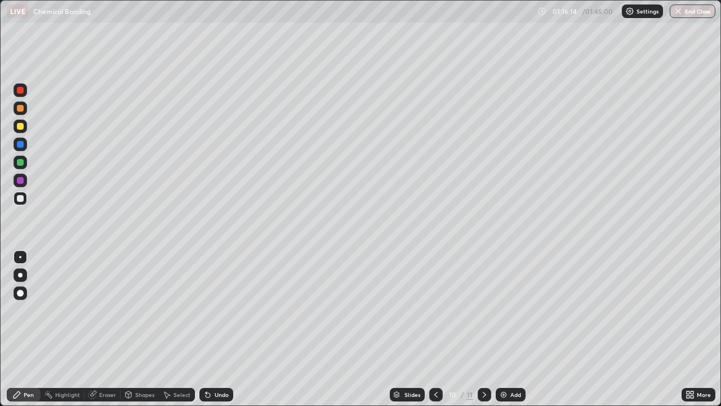
click at [483, 329] on icon at bounding box center [484, 394] width 3 height 6
click at [17, 128] on div at bounding box center [20, 126] width 7 height 7
click at [692, 12] on button "End Class" at bounding box center [693, 12] width 46 height 14
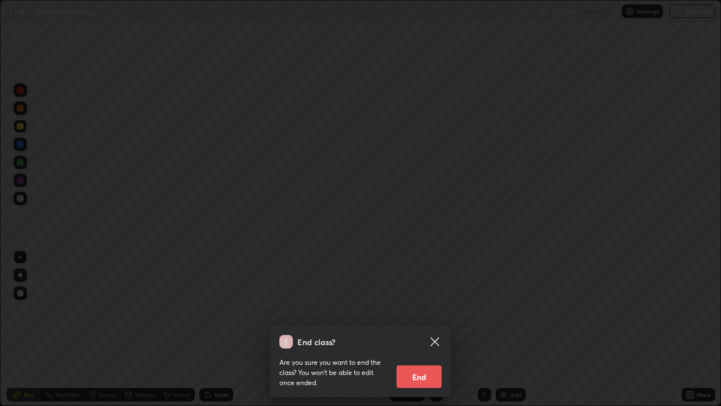
click at [439, 329] on icon at bounding box center [435, 342] width 14 height 14
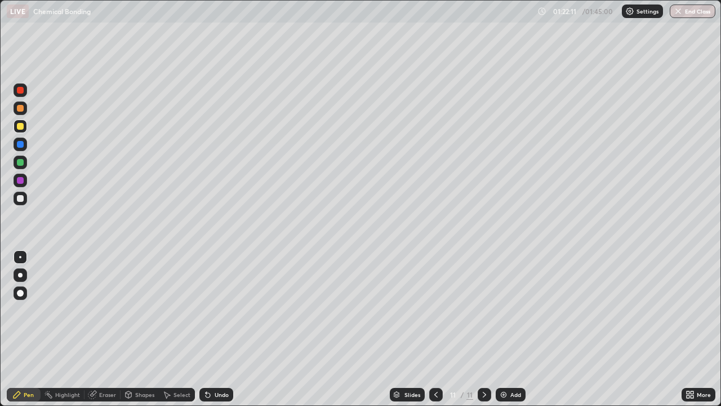
click at [692, 12] on button "End Class" at bounding box center [693, 12] width 46 height 14
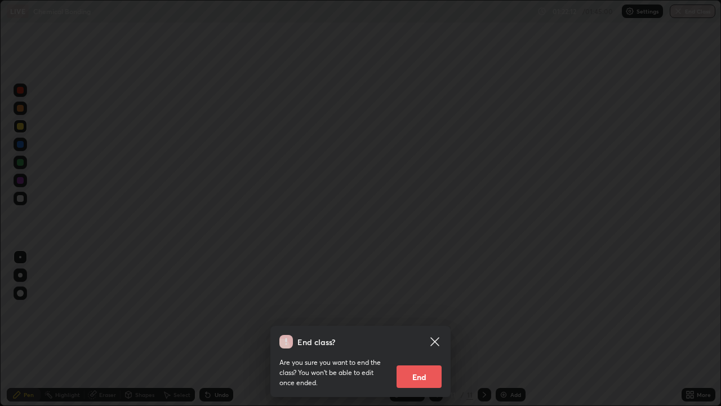
click at [411, 329] on button "End" at bounding box center [419, 376] width 45 height 23
